Goal: Task Accomplishment & Management: Use online tool/utility

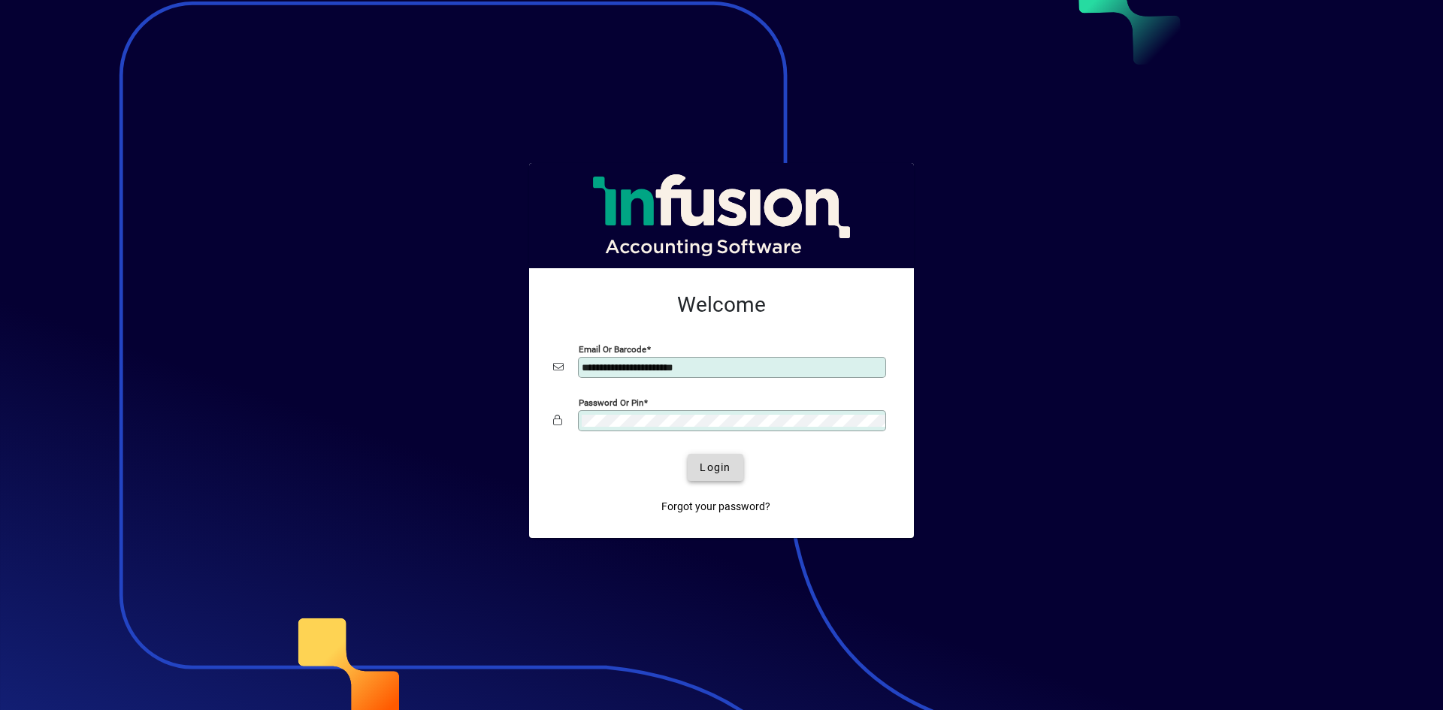
click at [721, 471] on span "Login" at bounding box center [715, 468] width 31 height 16
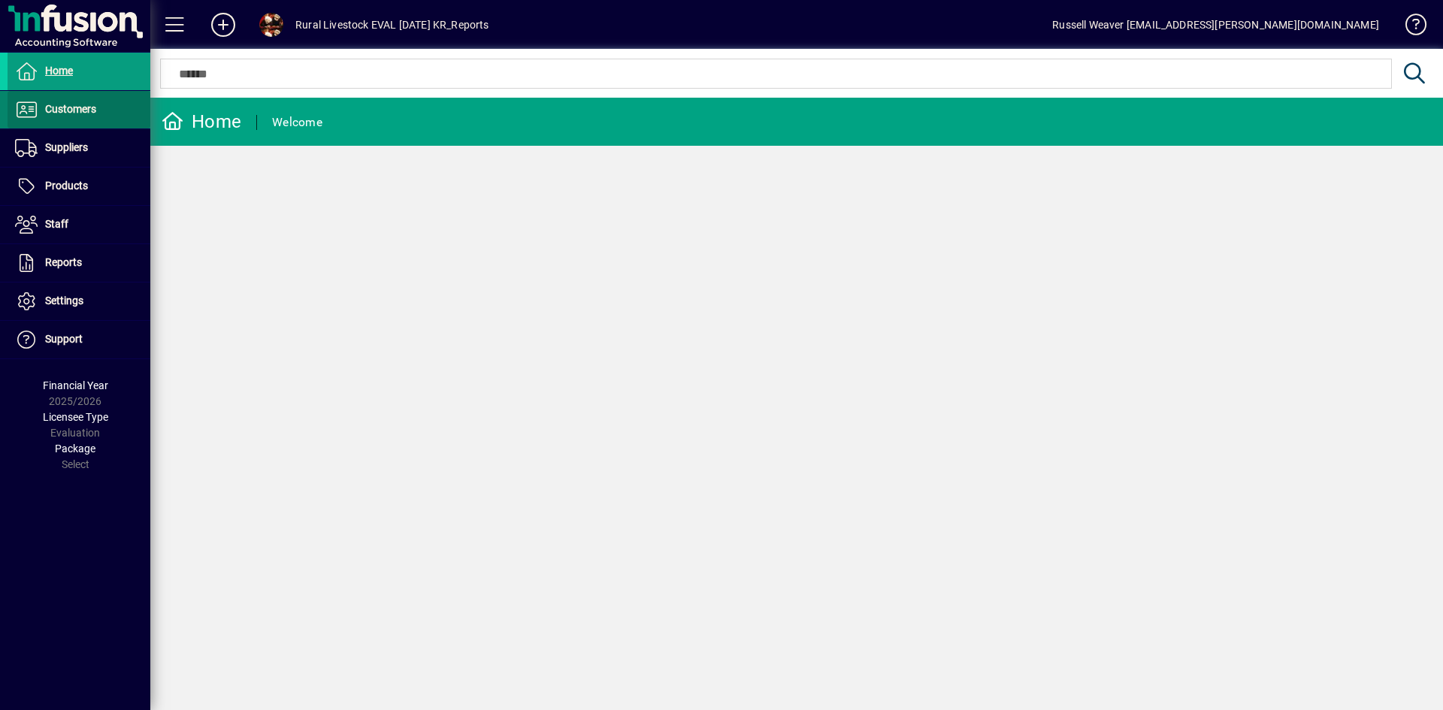
click at [92, 114] on span "Customers" at bounding box center [70, 109] width 51 height 12
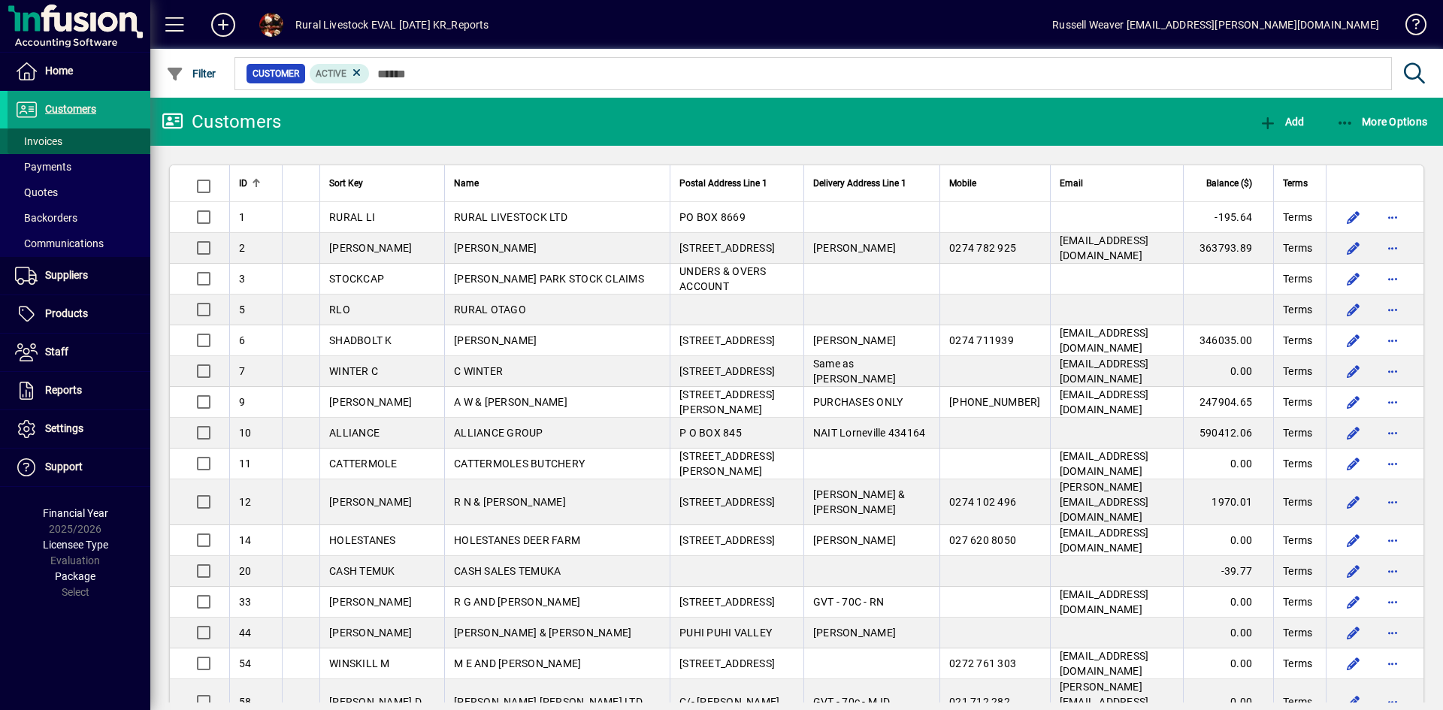
click at [50, 138] on span "Invoices" at bounding box center [38, 141] width 47 height 12
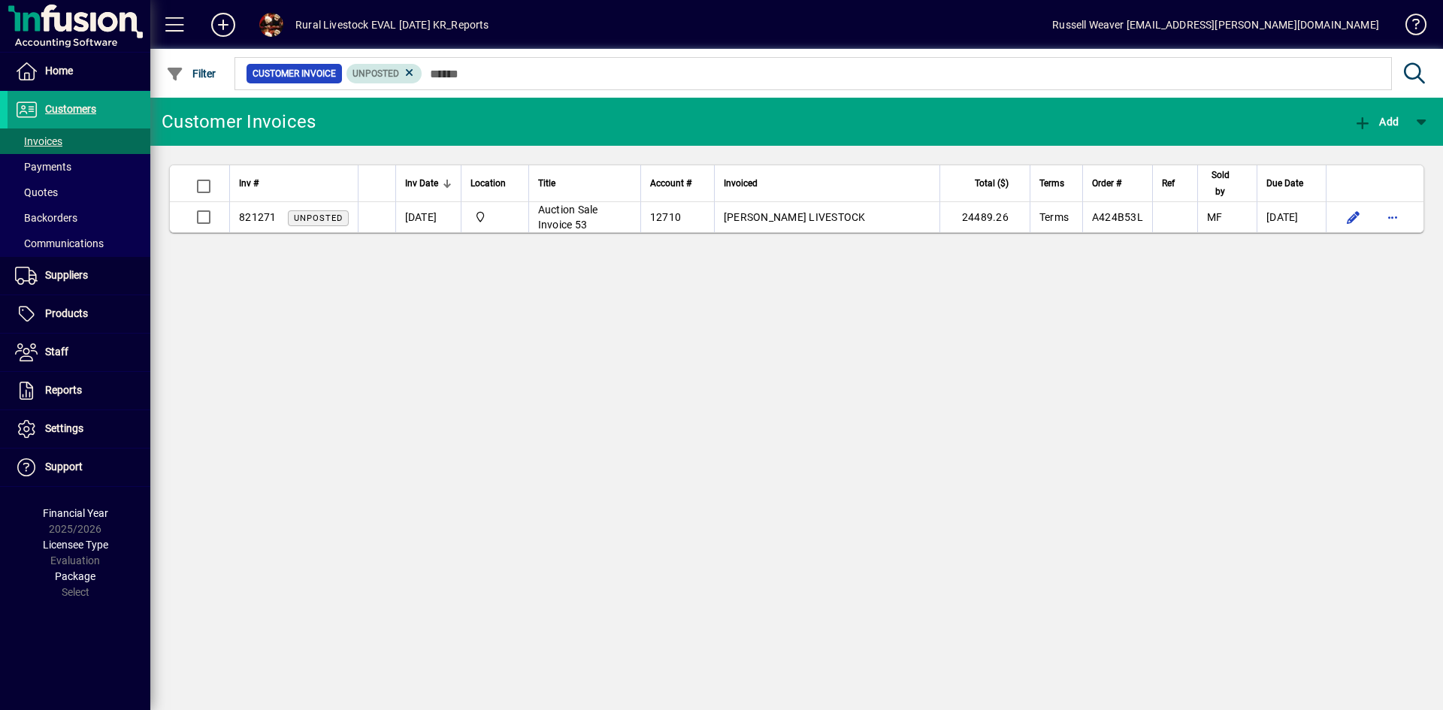
click at [400, 72] on span "Unposted" at bounding box center [384, 73] width 64 height 15
click at [409, 71] on icon at bounding box center [410, 73] width 14 height 14
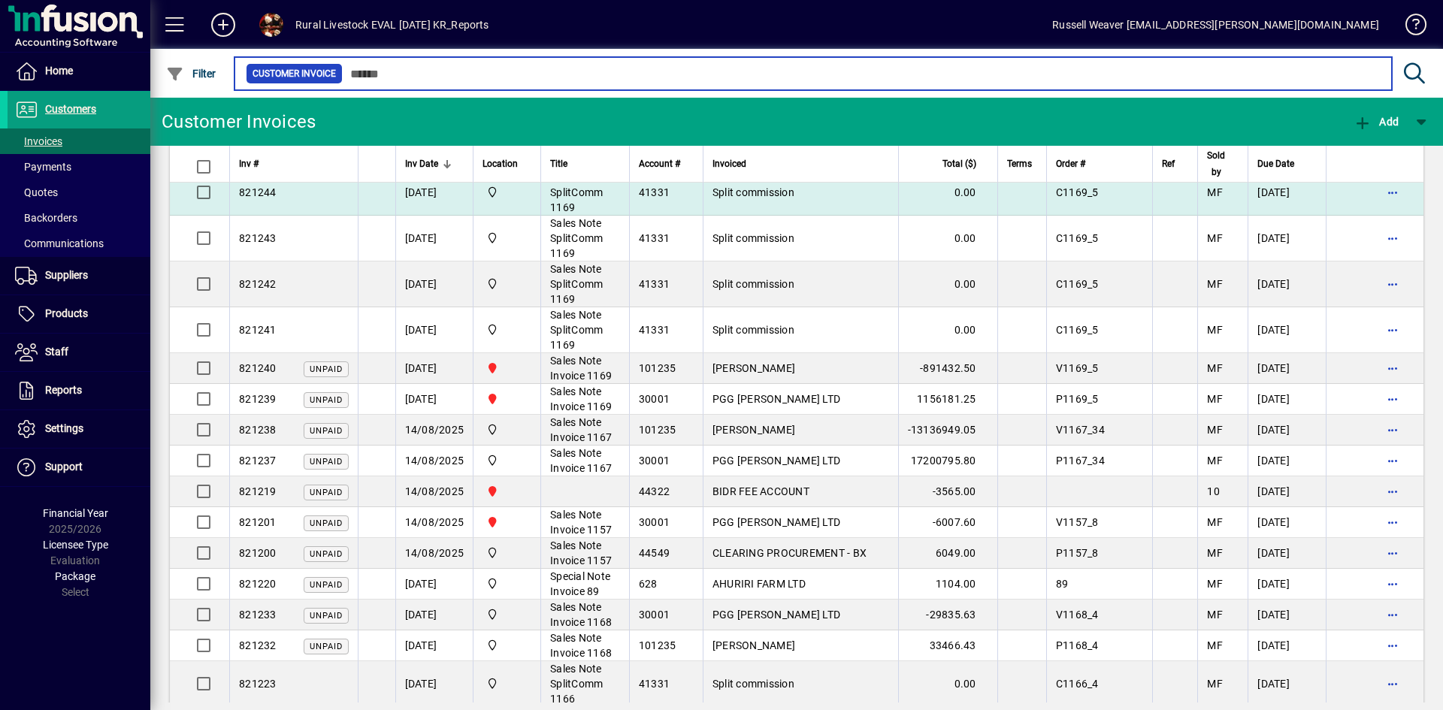
scroll to position [902, 0]
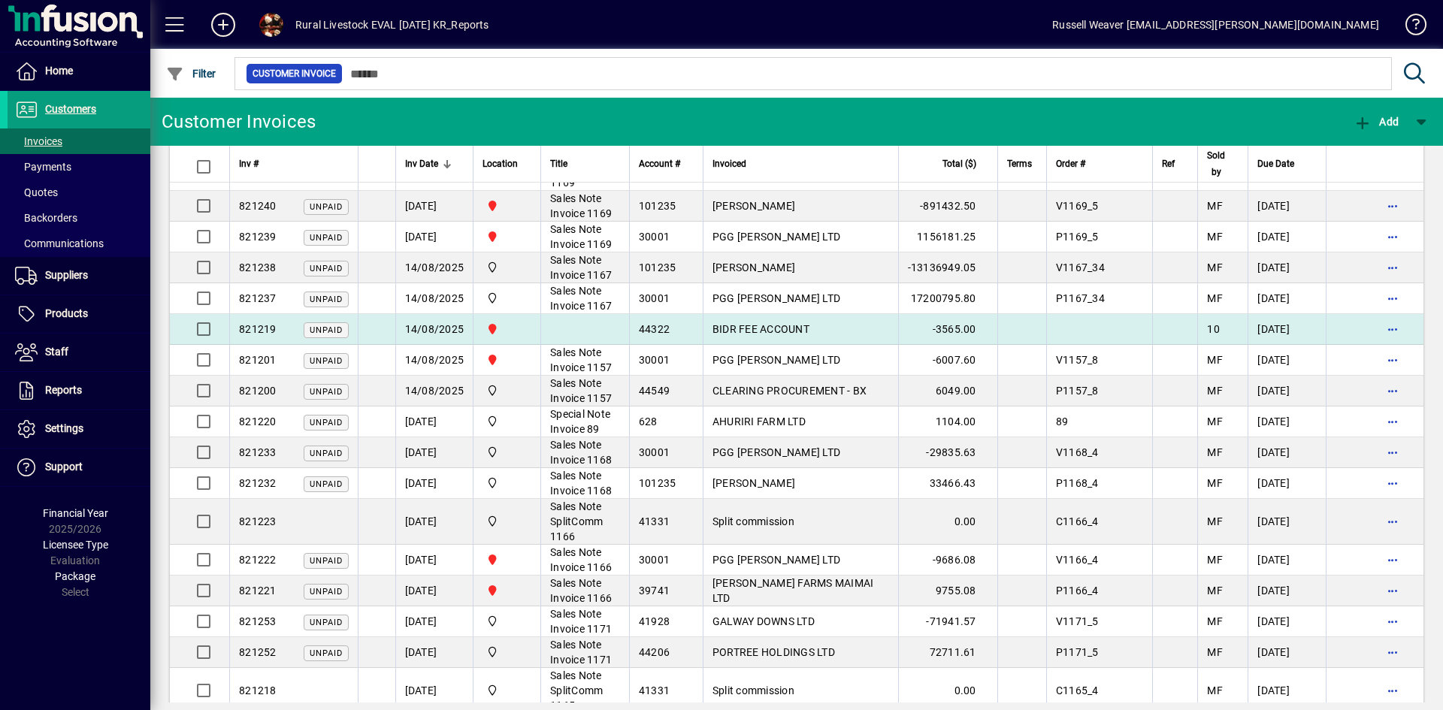
click at [1207, 335] on span "10" at bounding box center [1213, 329] width 13 height 12
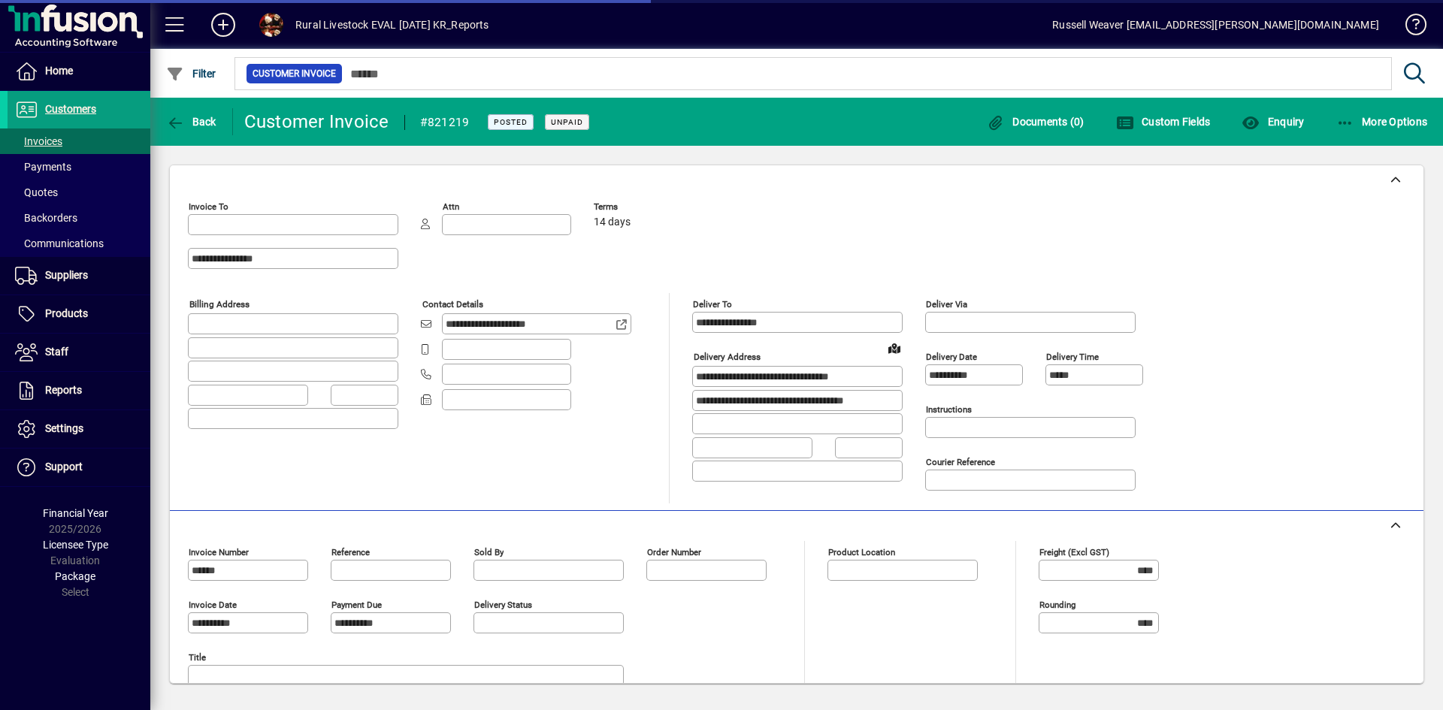
type input "**********"
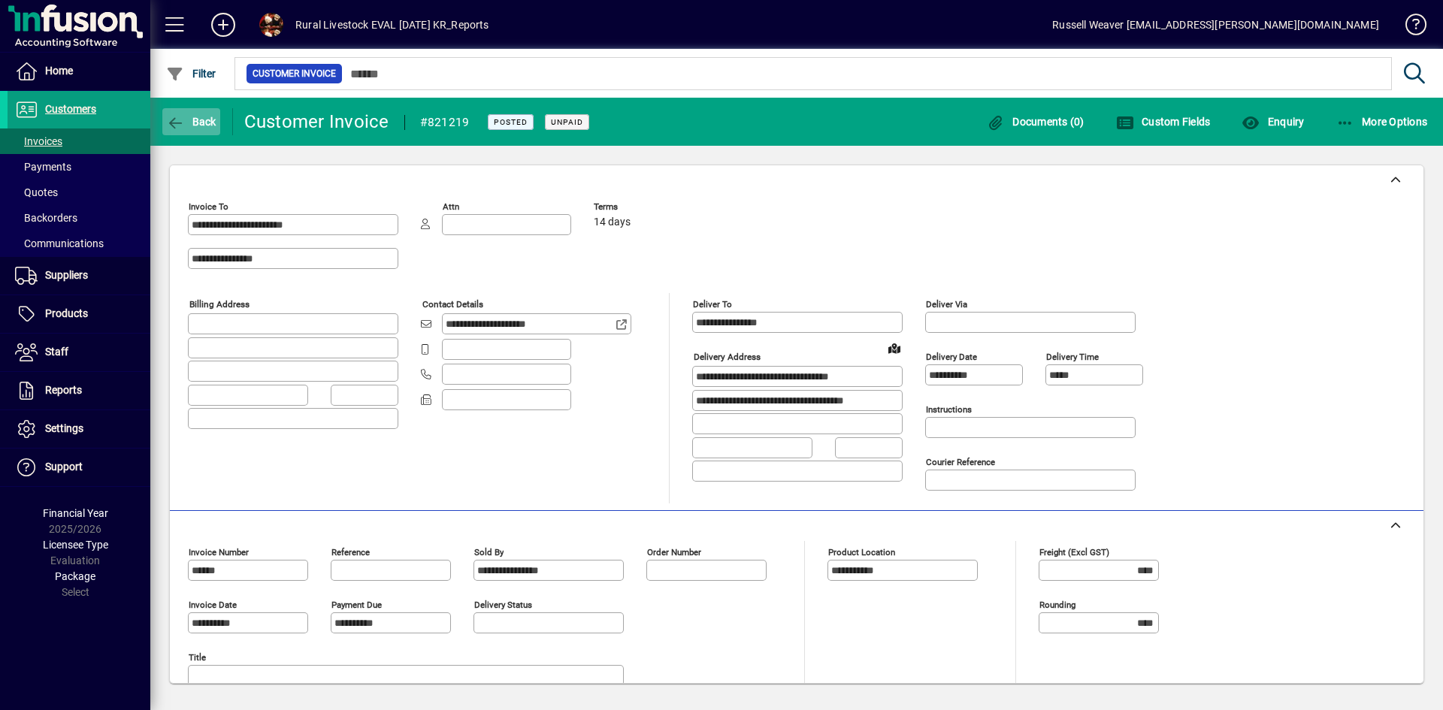
click at [189, 125] on span "Back" at bounding box center [191, 122] width 50 height 12
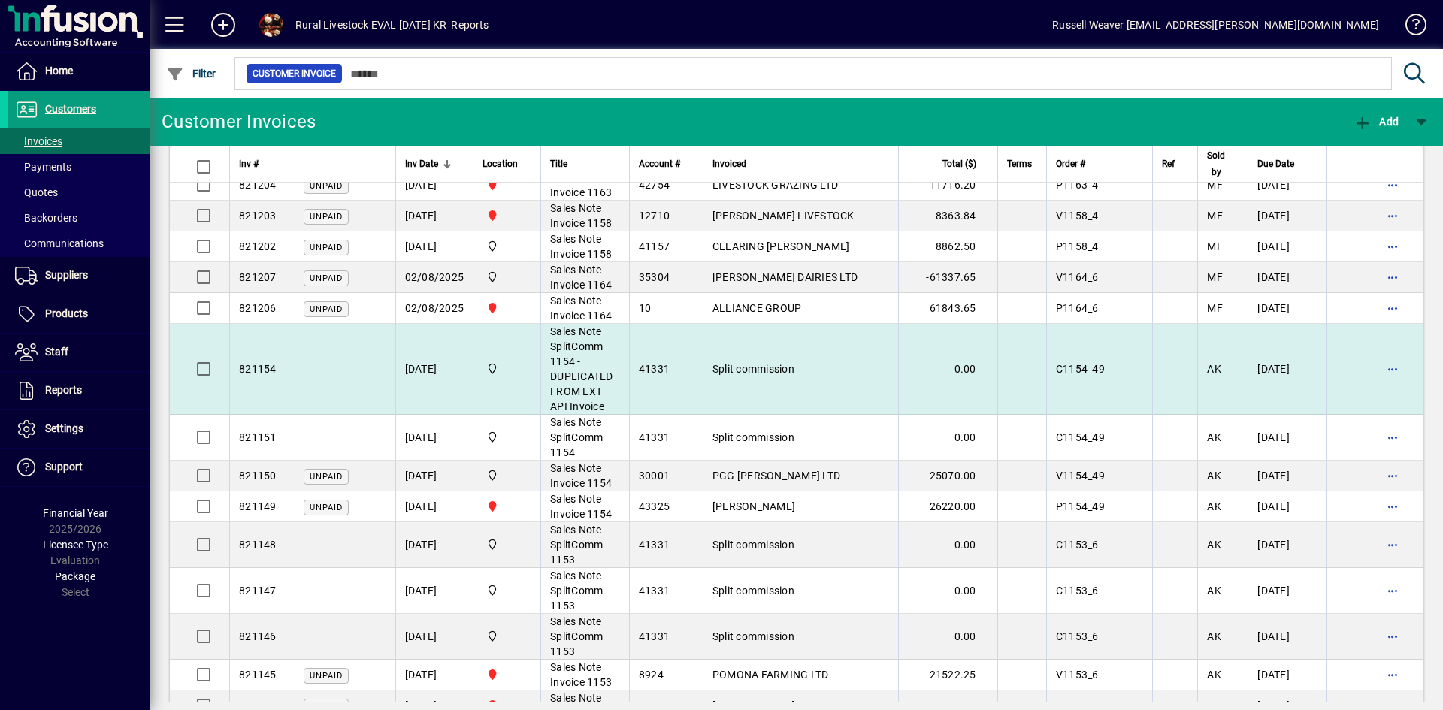
scroll to position [2029, 0]
